Goal: Task Accomplishment & Management: Complete application form

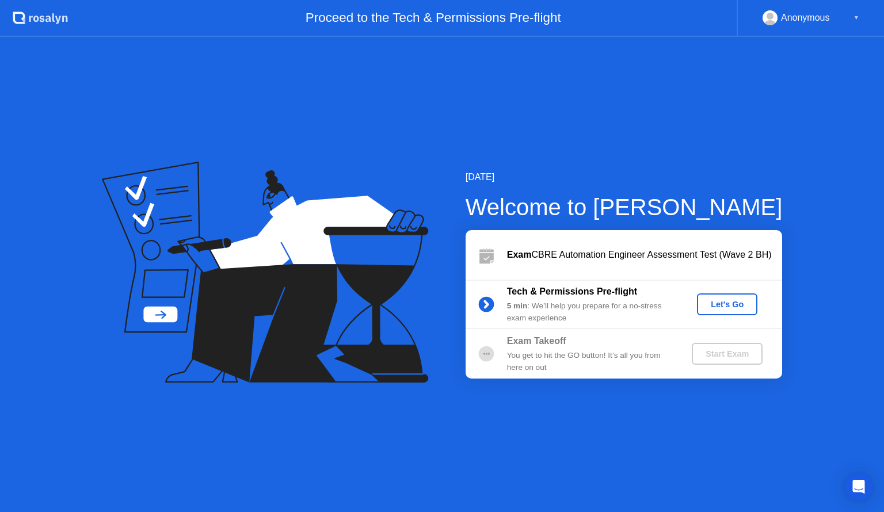
click at [728, 304] on div "Let's Go" at bounding box center [727, 304] width 51 height 9
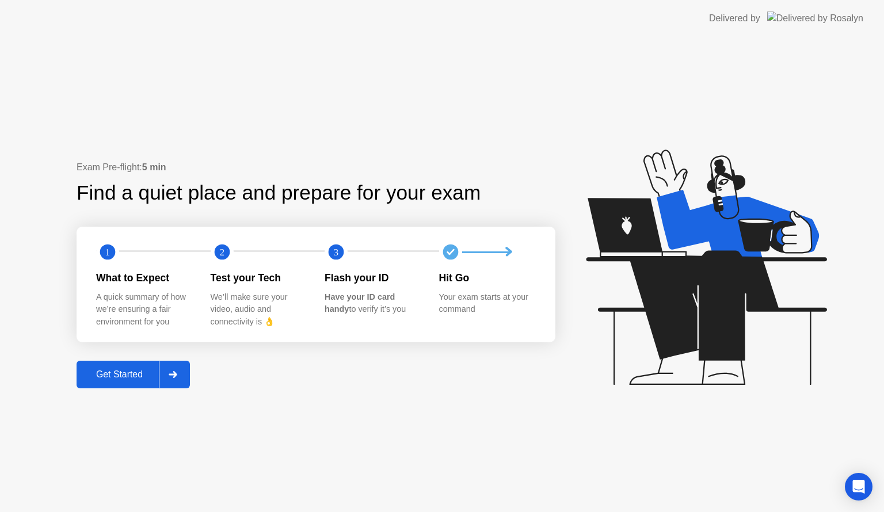
click at [173, 376] on icon at bounding box center [173, 374] width 9 height 7
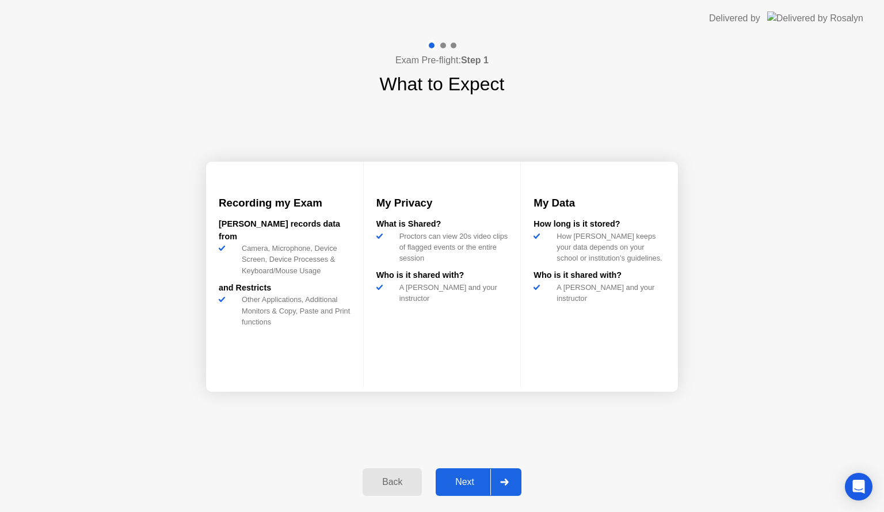
click at [464, 477] on div "Next" at bounding box center [464, 482] width 51 height 10
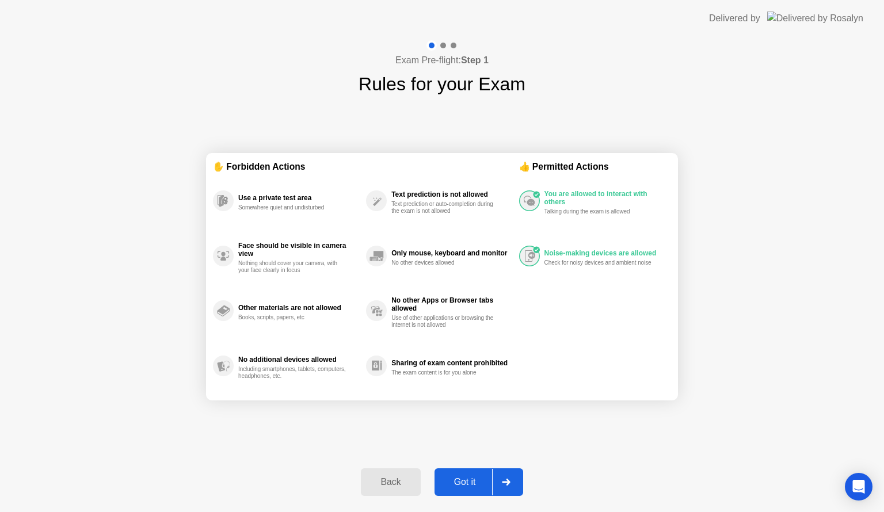
click at [464, 477] on div "Got it" at bounding box center [465, 482] width 54 height 10
select select "**********"
select select "*******"
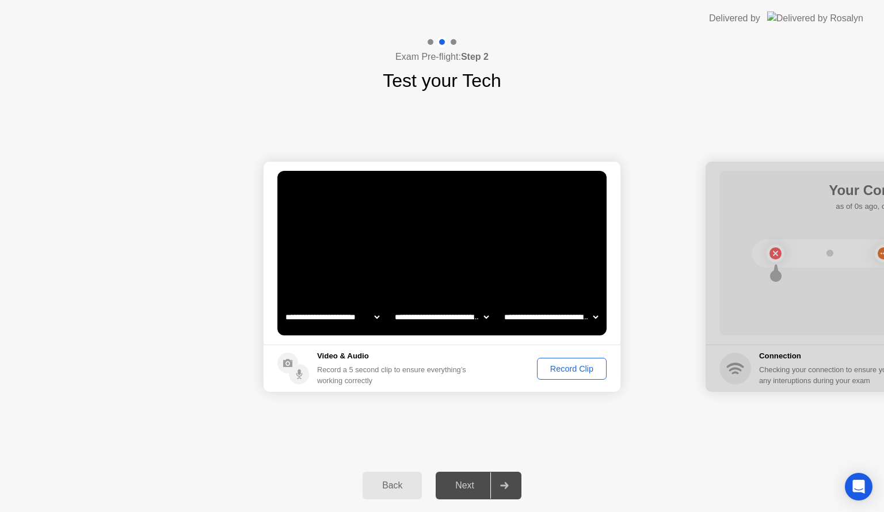
click at [587, 366] on div "Record Clip" at bounding box center [572, 368] width 62 height 9
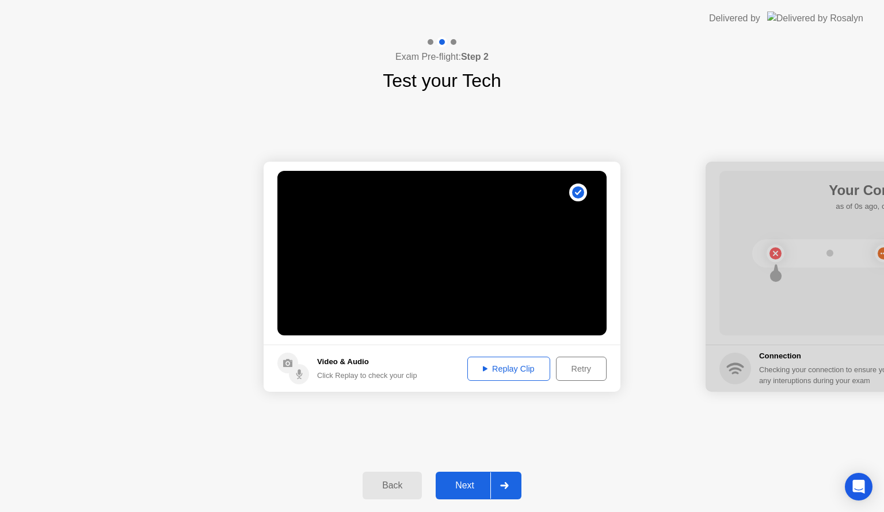
click at [502, 486] on icon at bounding box center [504, 485] width 8 height 7
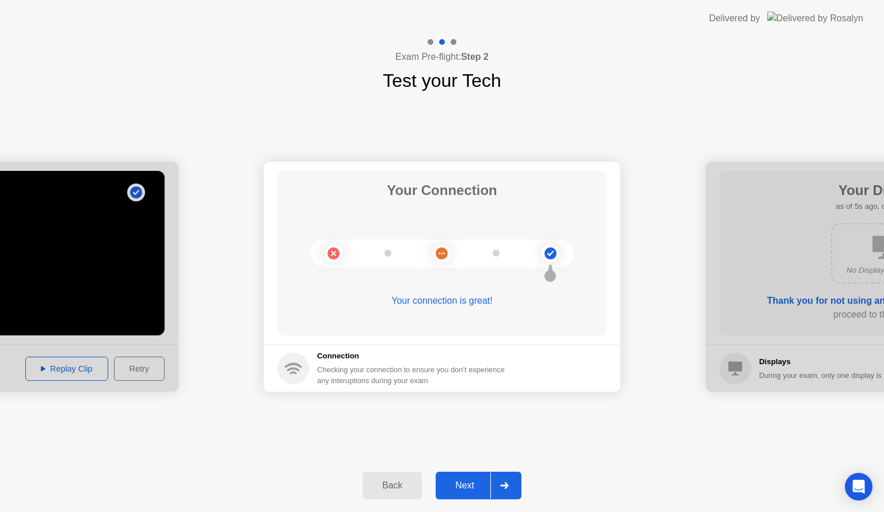
click at [502, 486] on icon at bounding box center [504, 485] width 8 height 7
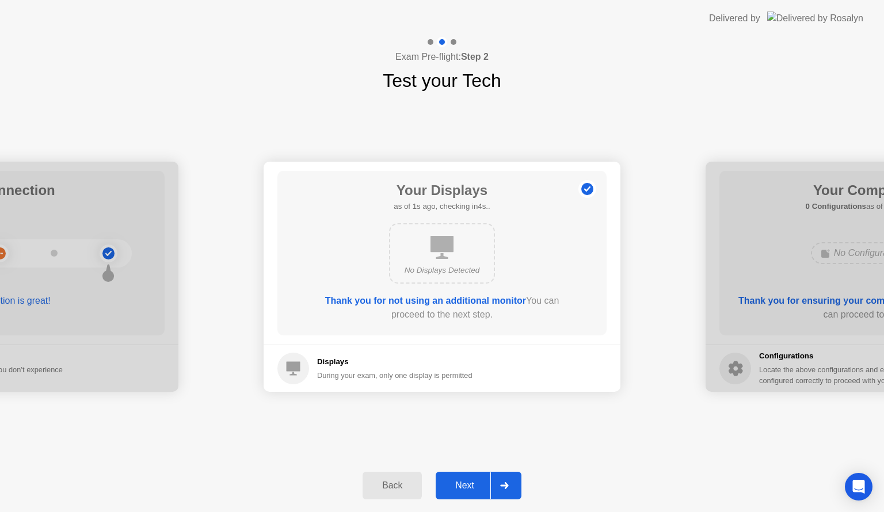
click at [512, 481] on div at bounding box center [504, 485] width 28 height 26
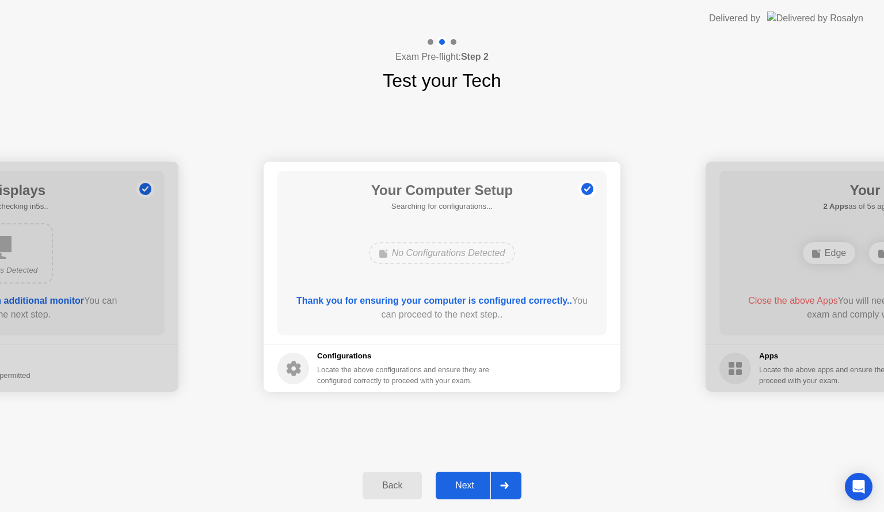
click at [512, 481] on div at bounding box center [504, 485] width 28 height 26
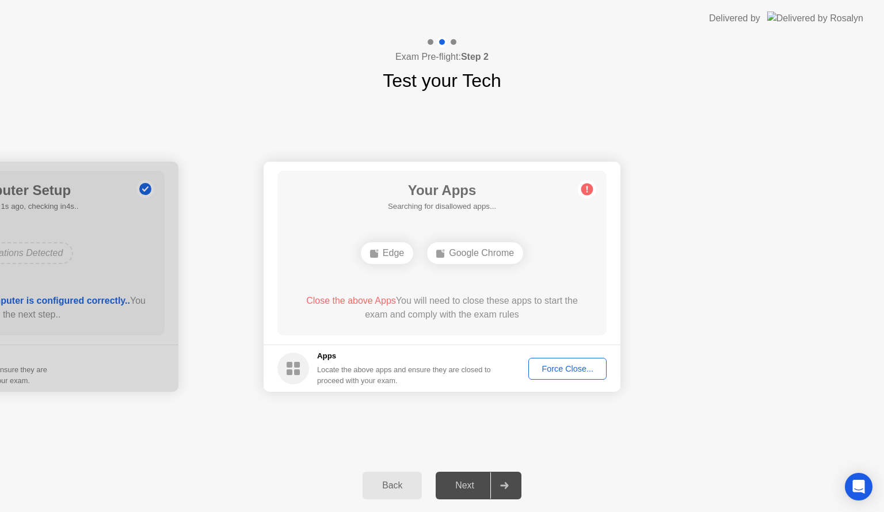
click at [384, 478] on button "Back" at bounding box center [392, 486] width 59 height 28
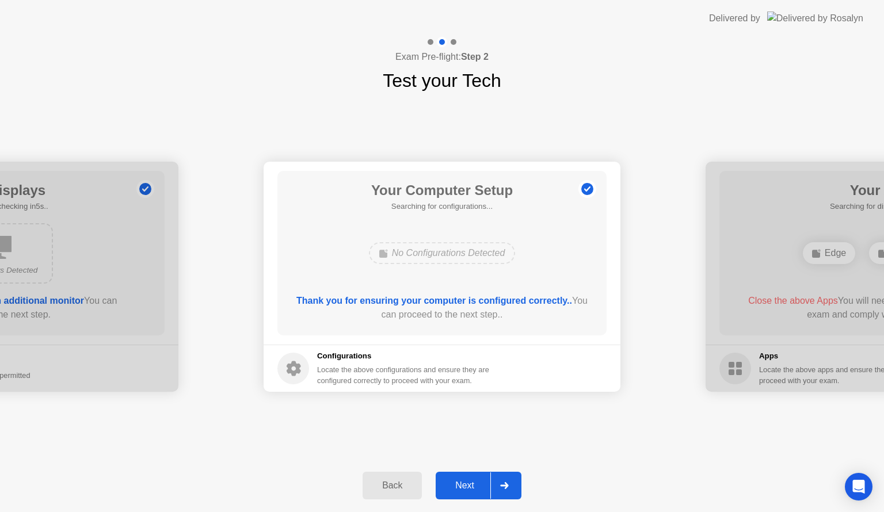
click at [384, 478] on button "Back" at bounding box center [392, 486] width 59 height 28
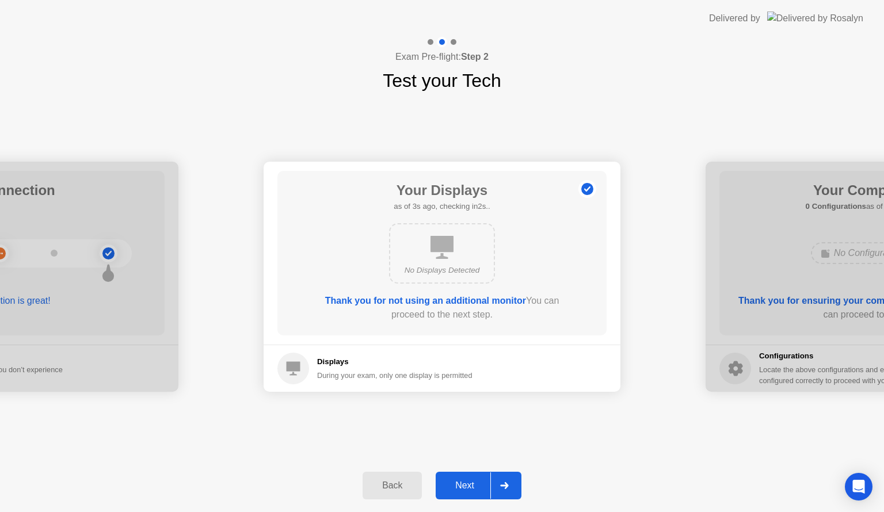
click at [512, 481] on div at bounding box center [504, 485] width 28 height 26
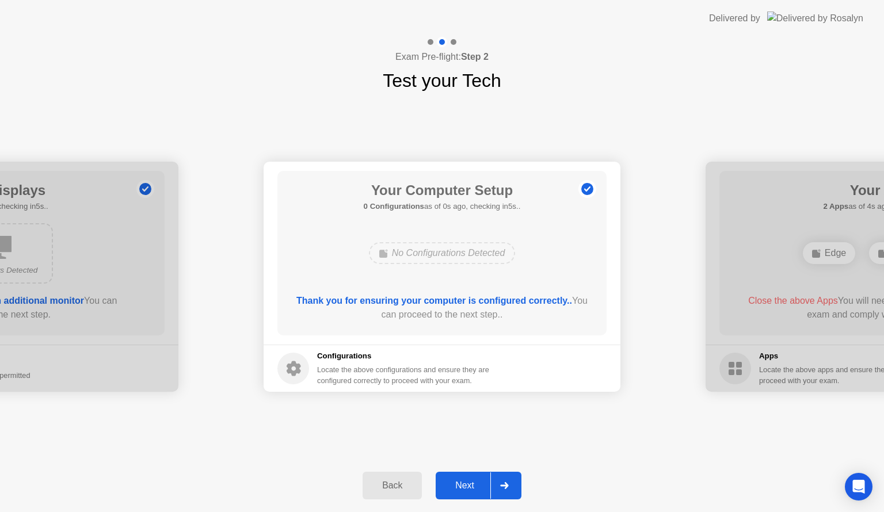
click at [512, 481] on div at bounding box center [504, 485] width 28 height 26
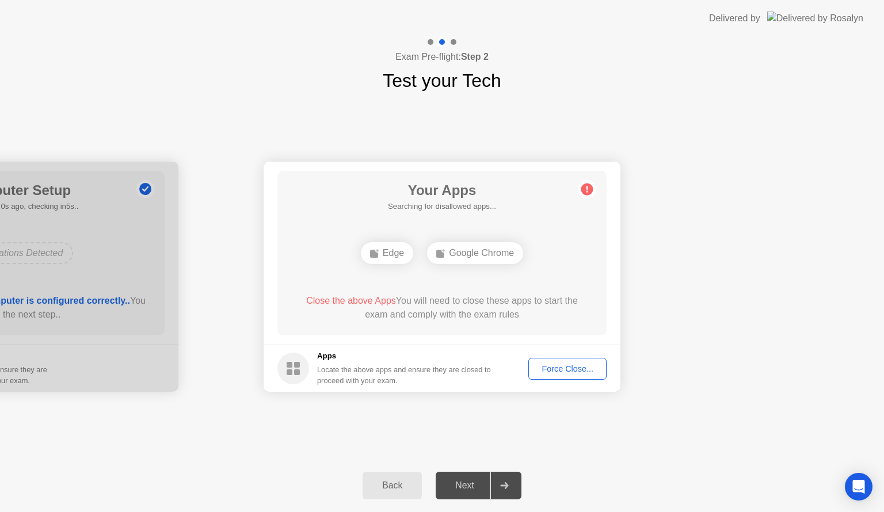
click at [577, 358] on button "Force Close..." at bounding box center [567, 369] width 78 height 22
click at [410, 491] on div "Back" at bounding box center [392, 486] width 52 height 10
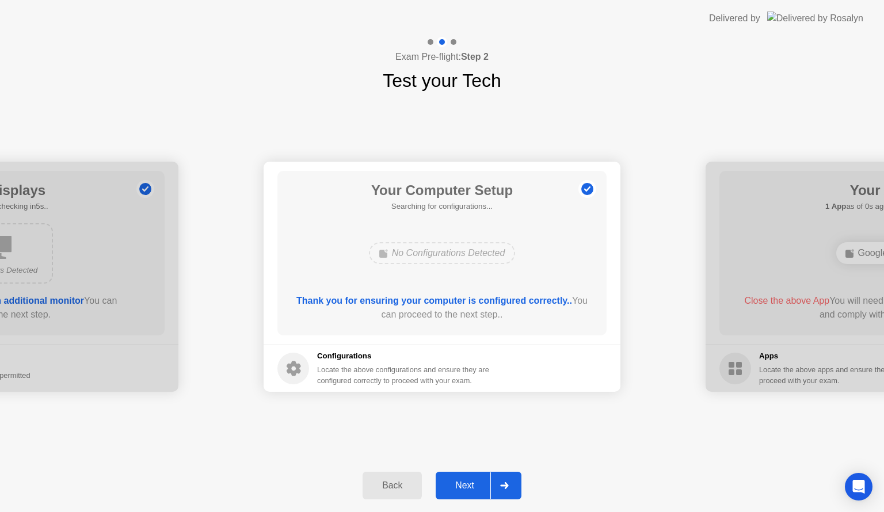
click at [410, 491] on div "Back" at bounding box center [392, 486] width 52 height 10
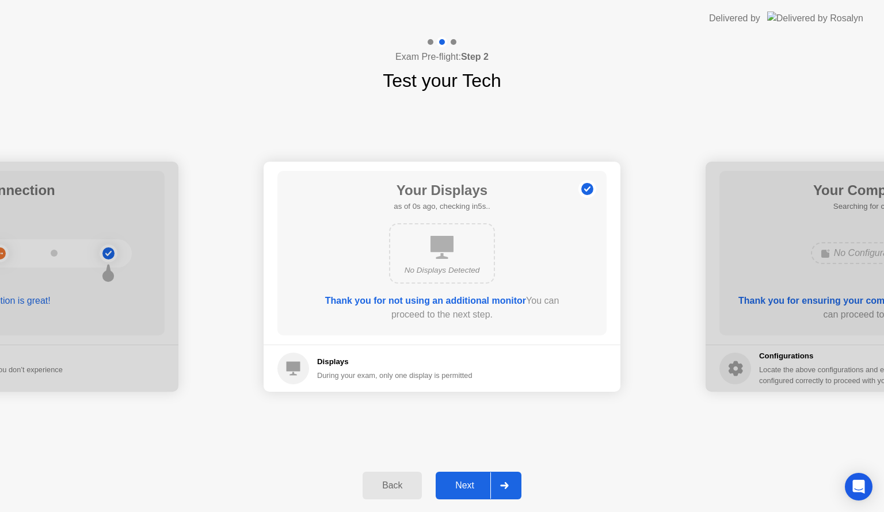
click at [410, 491] on div "Back" at bounding box center [392, 486] width 52 height 10
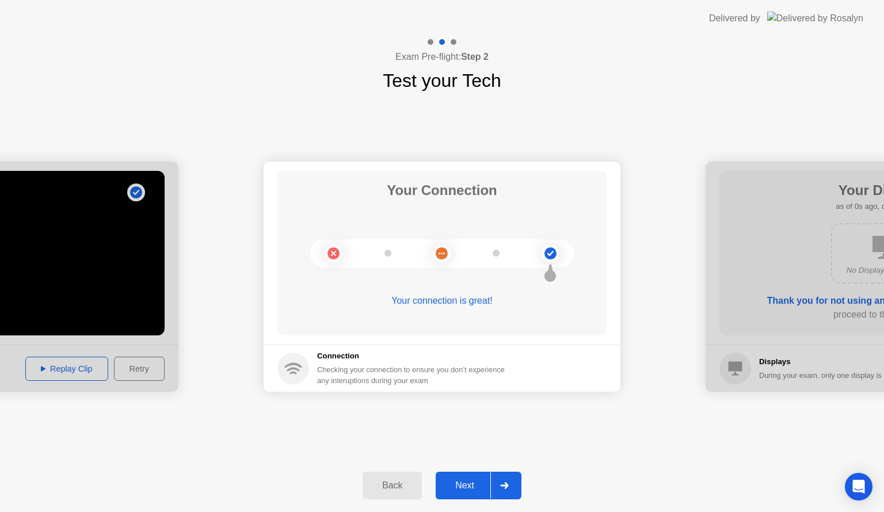
click at [410, 491] on div "Back" at bounding box center [392, 486] width 52 height 10
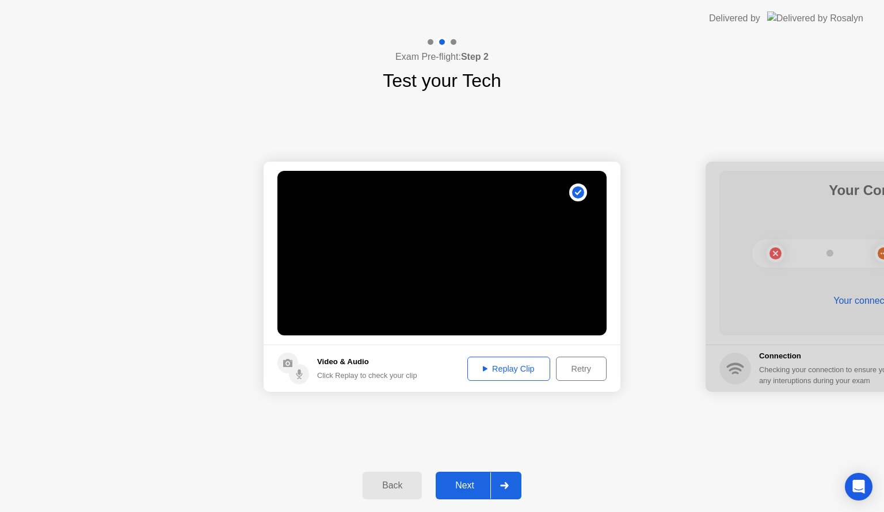
click at [410, 491] on div "Back" at bounding box center [392, 486] width 52 height 10
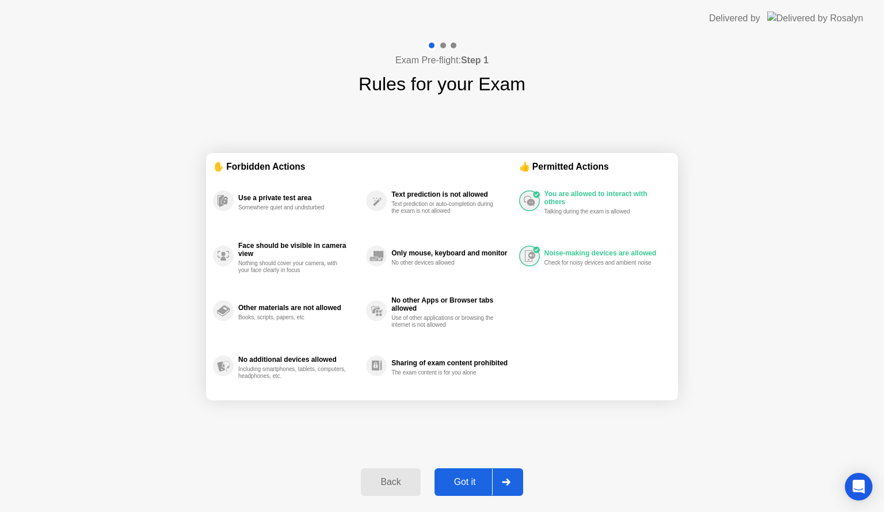
click at [505, 484] on icon at bounding box center [506, 482] width 9 height 7
select select "**********"
select select "*******"
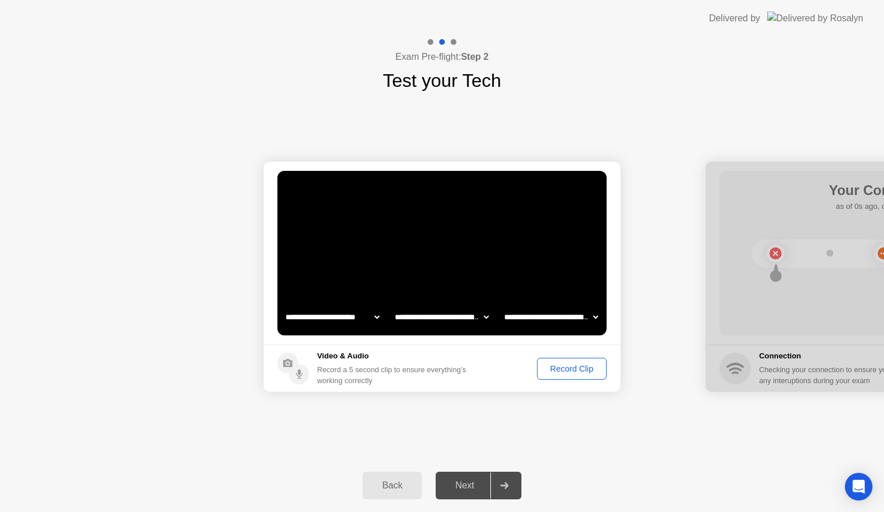
click at [505, 484] on icon at bounding box center [504, 485] width 9 height 7
click at [586, 372] on div "Record Clip" at bounding box center [572, 368] width 62 height 9
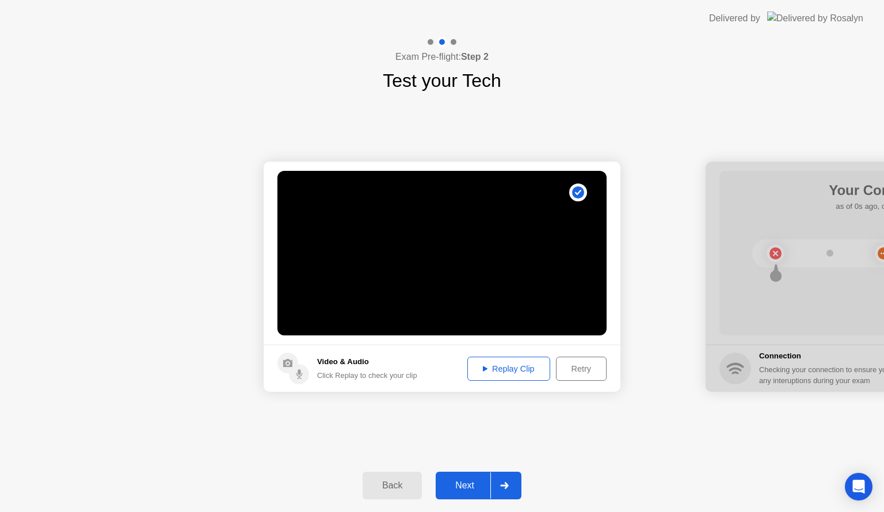
click at [501, 487] on icon at bounding box center [504, 485] width 9 height 7
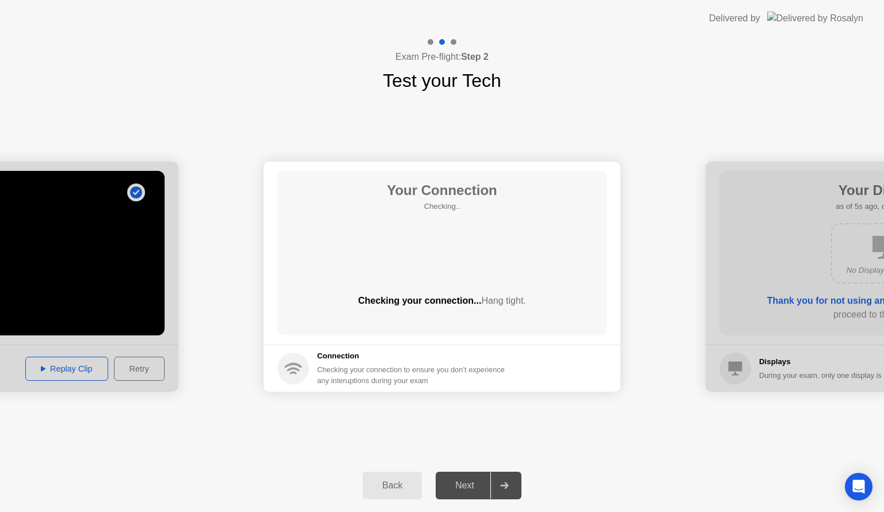
click at [501, 487] on icon at bounding box center [504, 485] width 9 height 7
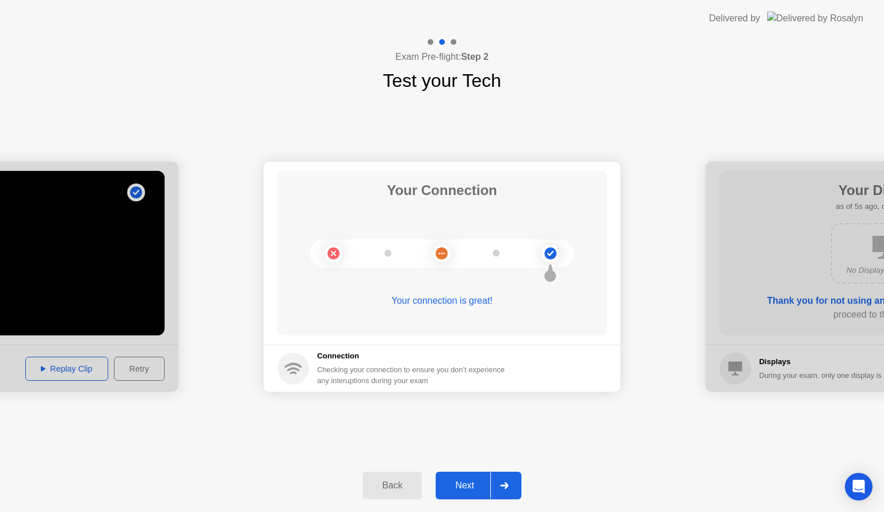
click at [503, 486] on icon at bounding box center [504, 485] width 9 height 7
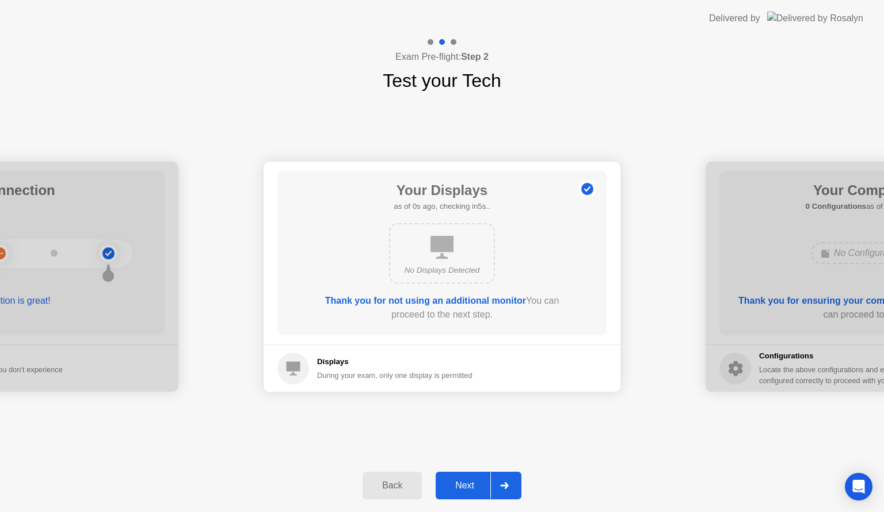
click at [503, 486] on icon at bounding box center [504, 485] width 9 height 7
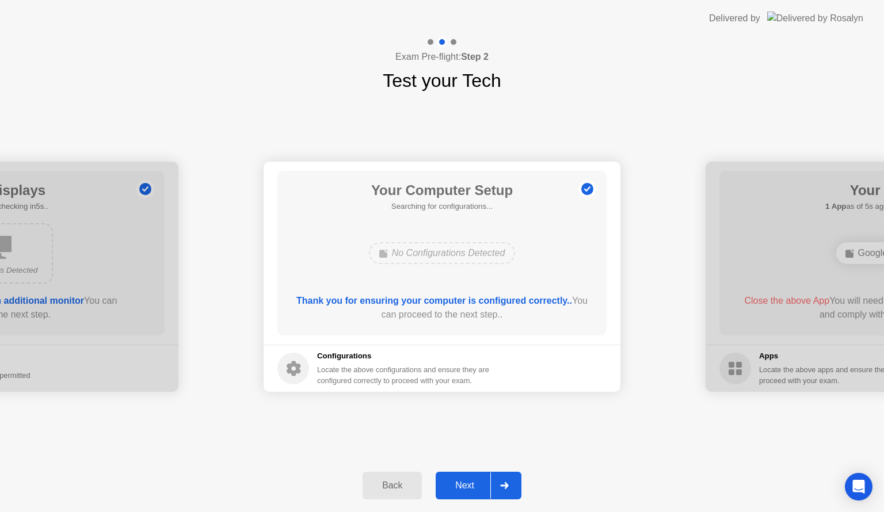
click at [503, 486] on icon at bounding box center [504, 485] width 9 height 7
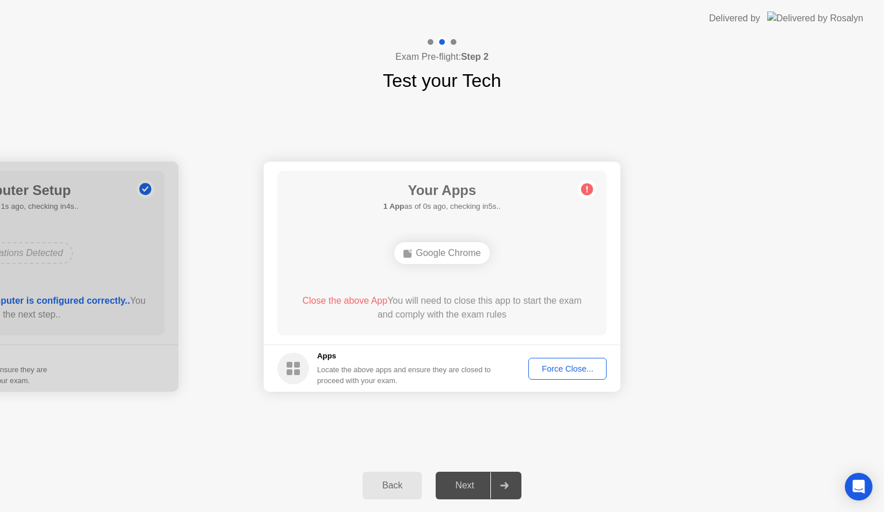
click at [571, 380] on footer "Apps Locate the above apps and ensure they are closed to proceed with your exam…" at bounding box center [442, 368] width 357 height 47
click at [585, 368] on div "Force Close..." at bounding box center [567, 368] width 70 height 9
click at [407, 489] on div "Back" at bounding box center [392, 486] width 52 height 10
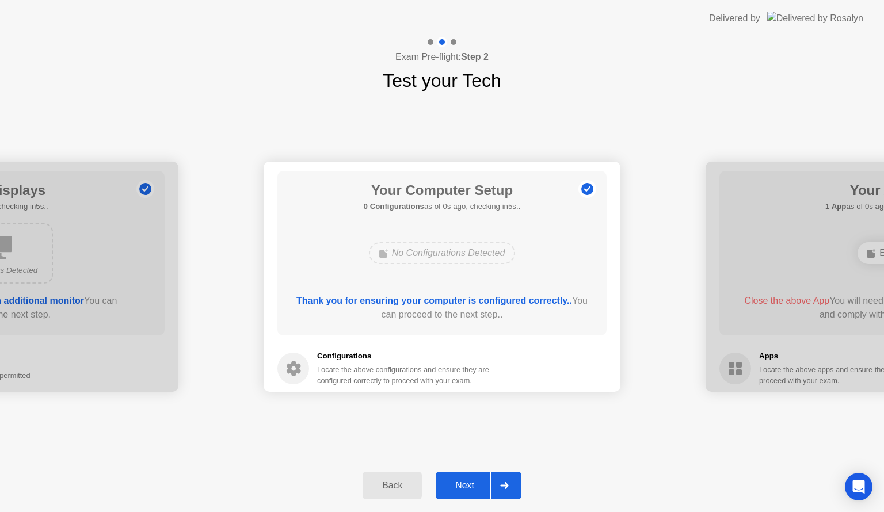
click at [511, 485] on div at bounding box center [504, 485] width 28 height 26
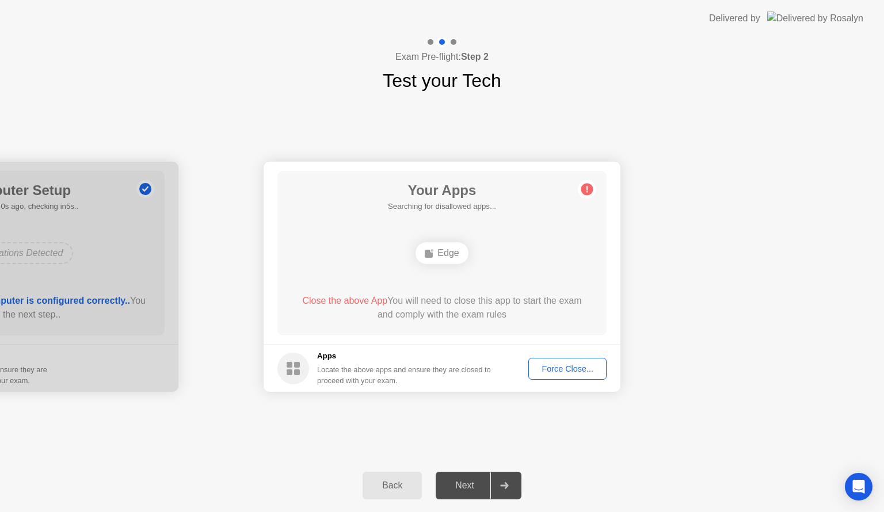
click at [558, 364] on div "Force Close..." at bounding box center [567, 368] width 70 height 9
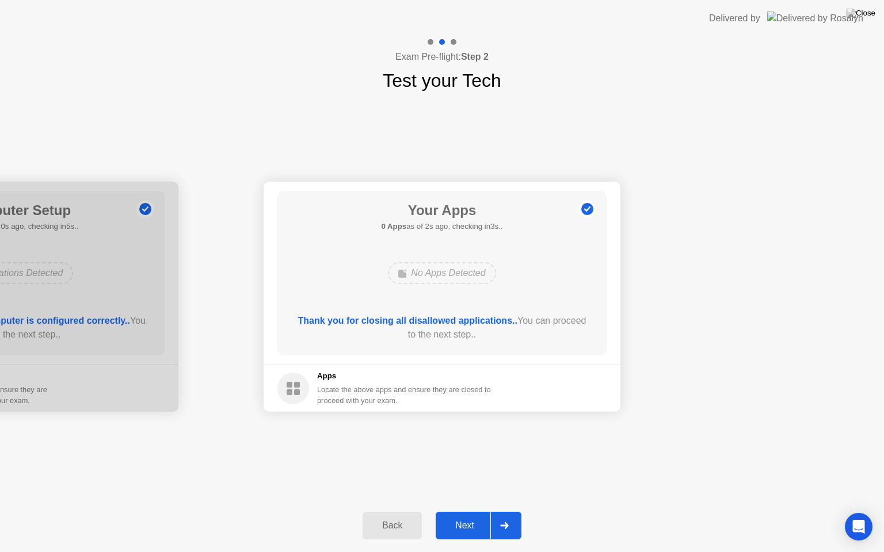
click at [494, 512] on div at bounding box center [504, 526] width 28 height 26
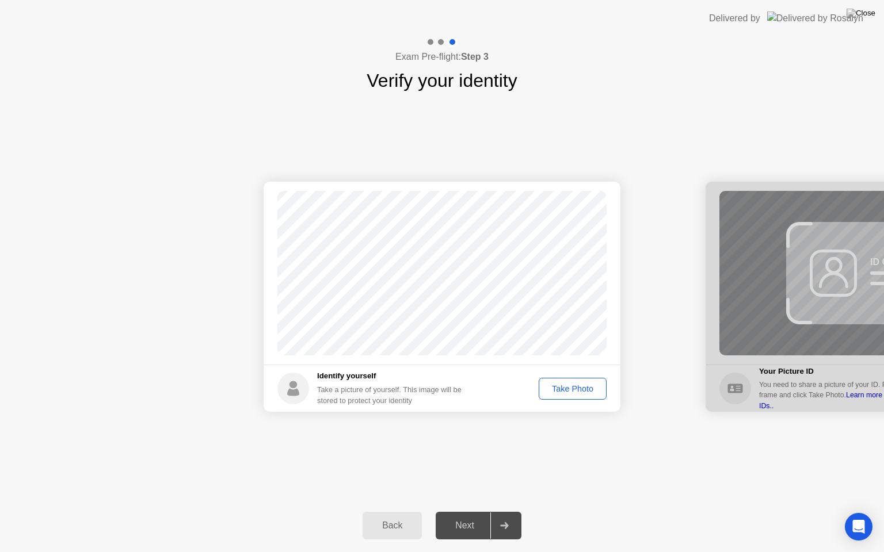
click at [585, 387] on div "Take Photo" at bounding box center [573, 388] width 60 height 9
click at [503, 512] on div at bounding box center [504, 526] width 28 height 26
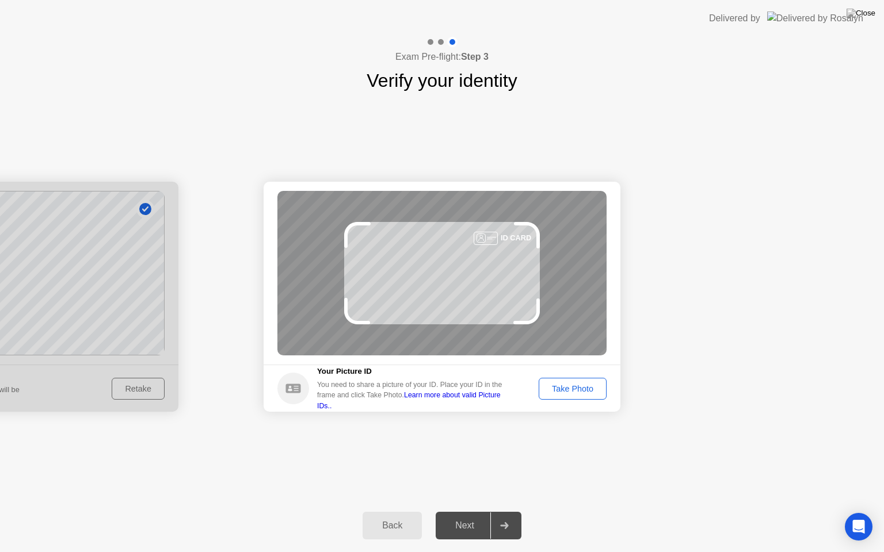
click at [586, 394] on div "Take Photo" at bounding box center [573, 388] width 60 height 9
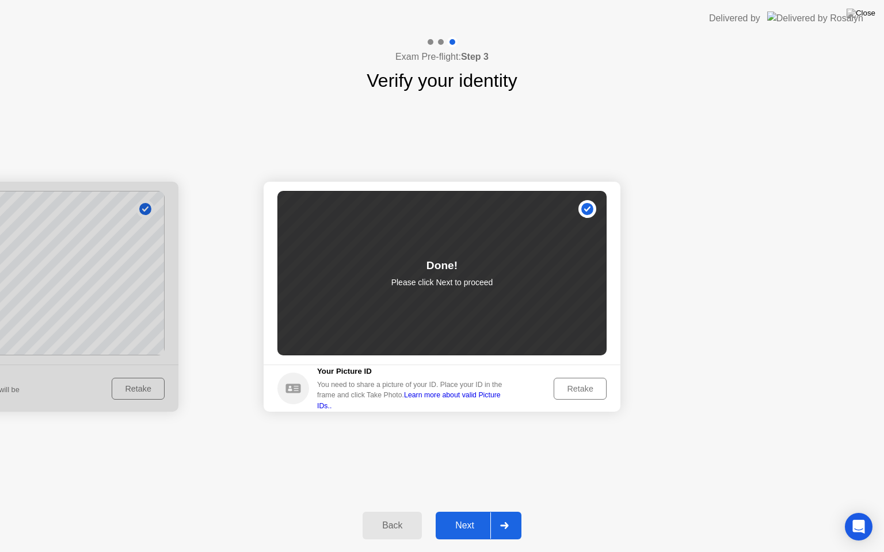
click at [510, 512] on div at bounding box center [504, 526] width 28 height 26
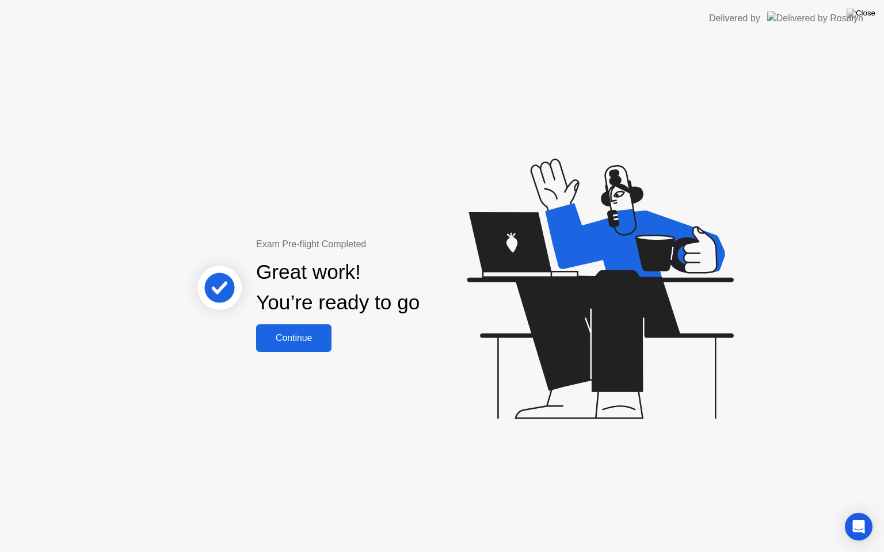
click at [314, 344] on div "Continue" at bounding box center [294, 338] width 68 height 10
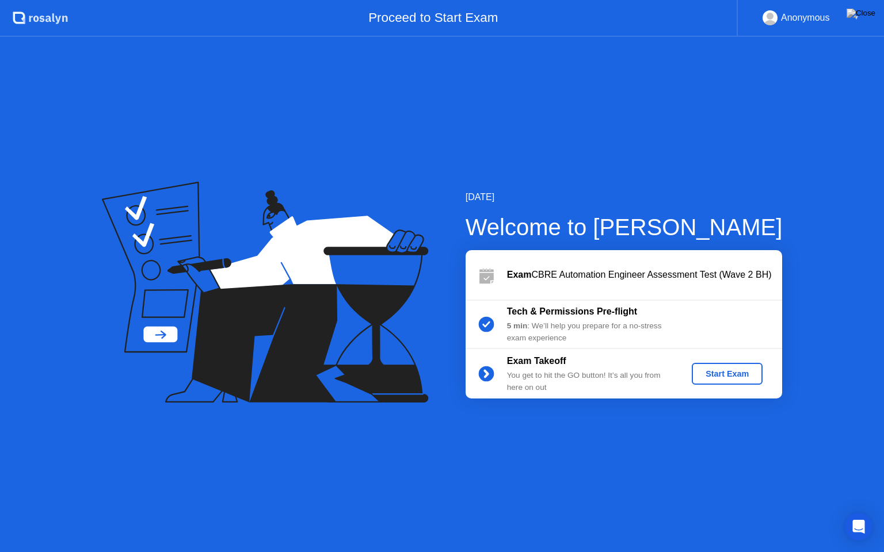
click at [726, 371] on div "Start Exam" at bounding box center [727, 373] width 62 height 9
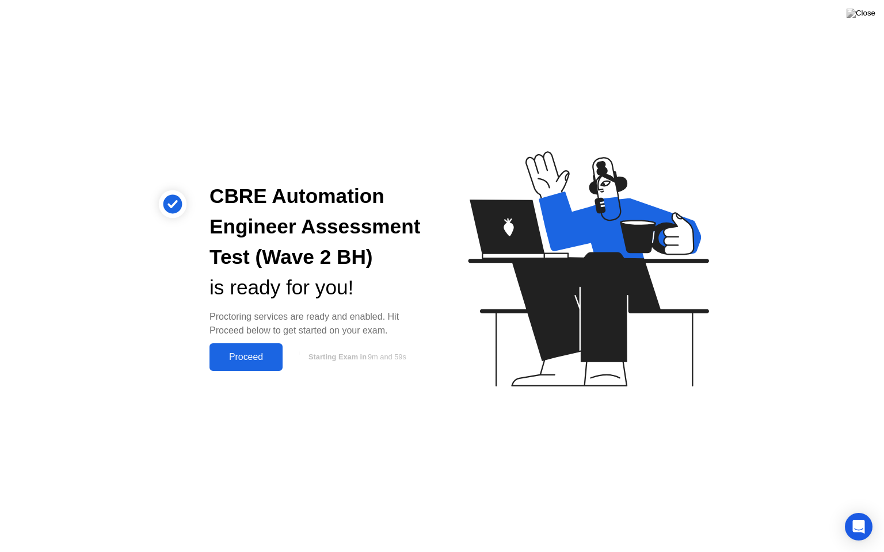
click at [257, 360] on div "Proceed" at bounding box center [246, 357] width 66 height 10
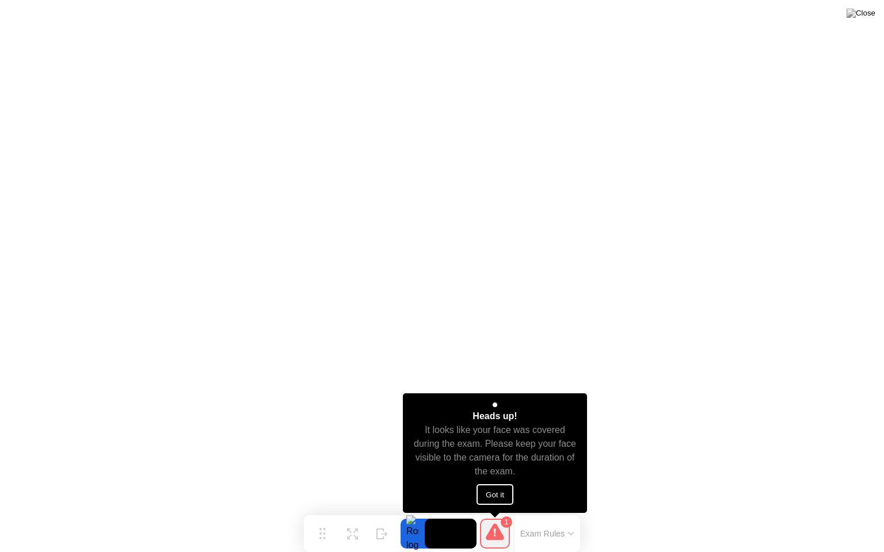
click at [481, 495] on button "Got it" at bounding box center [495, 495] width 37 height 21
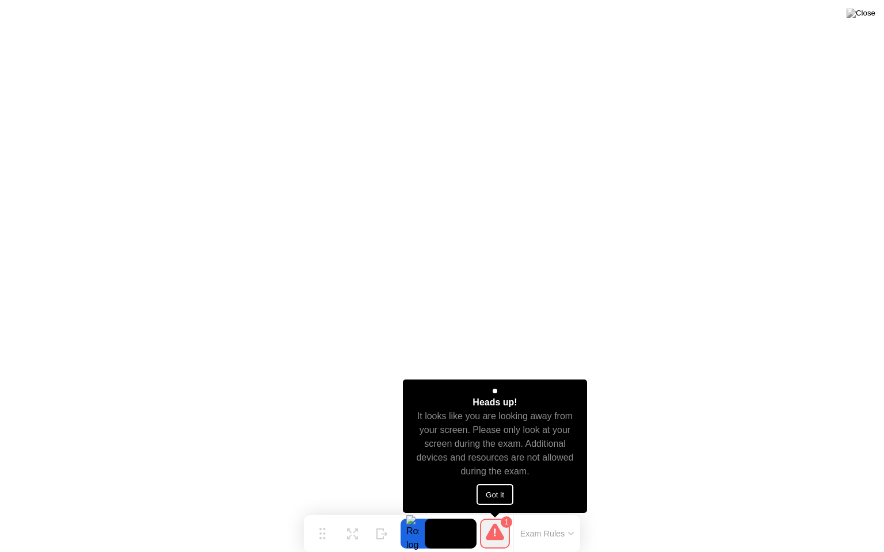
click at [481, 495] on button "Got it" at bounding box center [495, 495] width 37 height 21
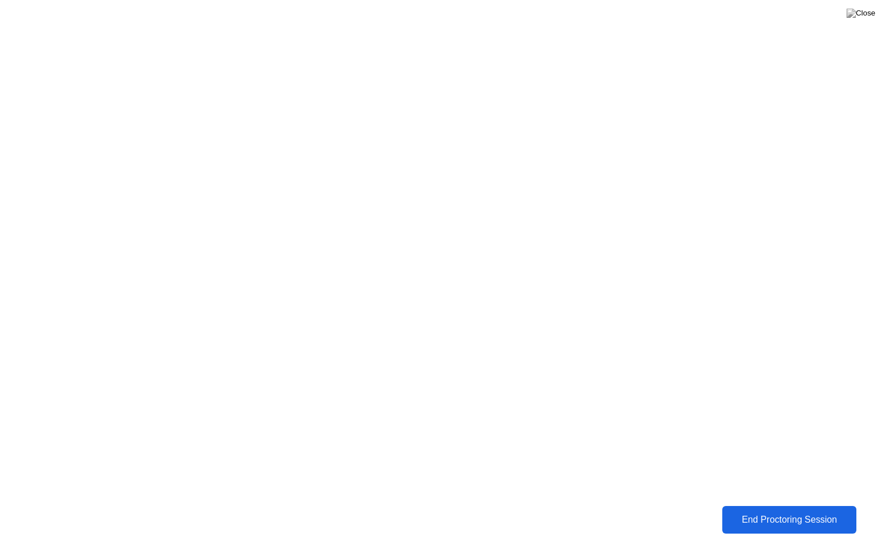
click at [781, 512] on div "End Proctoring Session" at bounding box center [789, 520] width 127 height 10
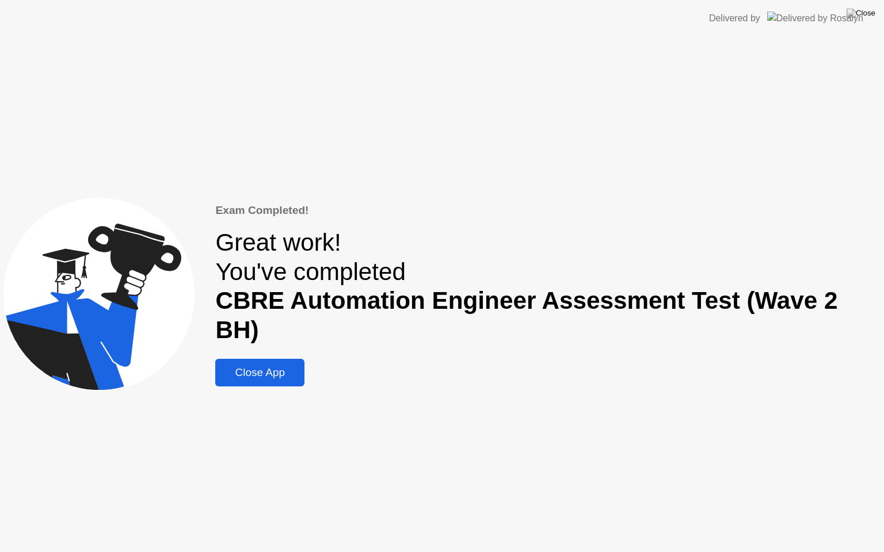
click at [281, 367] on div "Close App" at bounding box center [260, 373] width 82 height 13
